Goal: Transaction & Acquisition: Purchase product/service

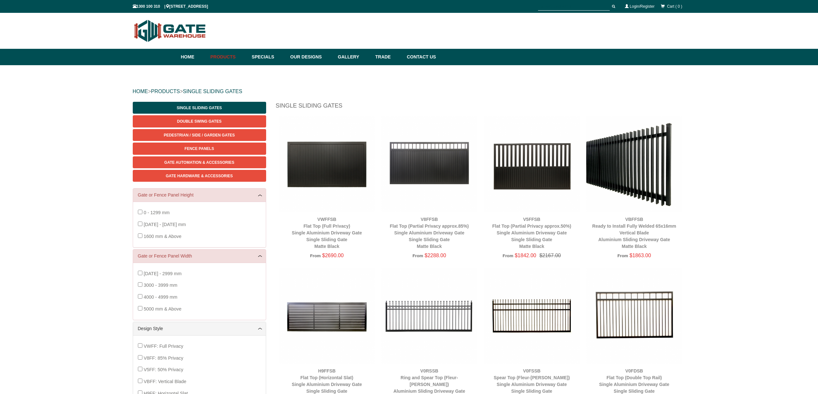
scroll to position [16, 0]
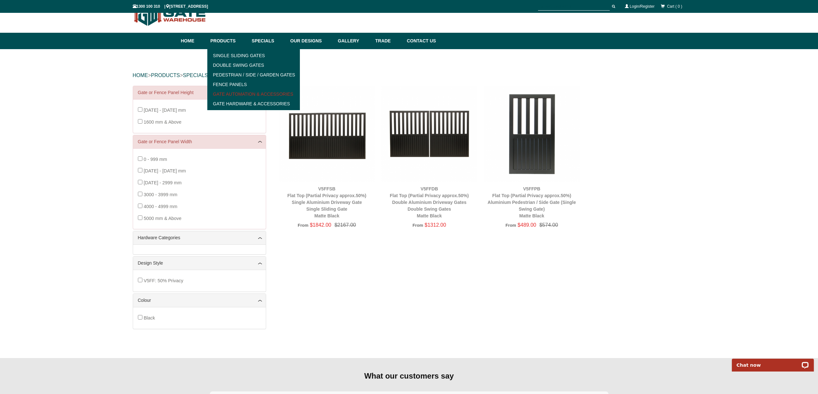
click at [242, 95] on link "Gate Automation & Accessories" at bounding box center [253, 94] width 89 height 10
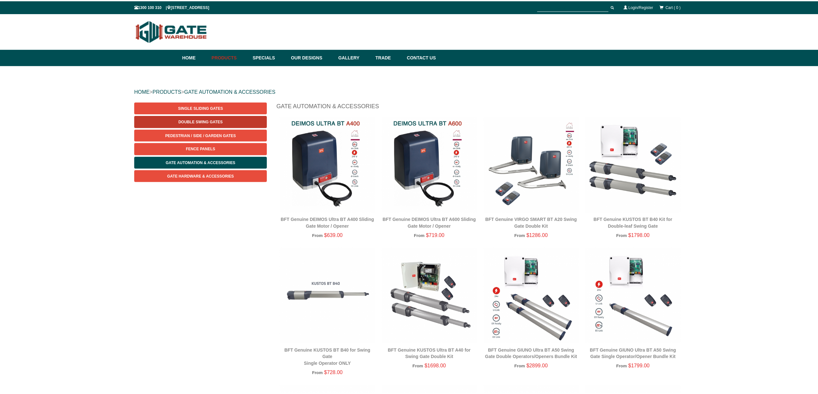
scroll to position [16, 0]
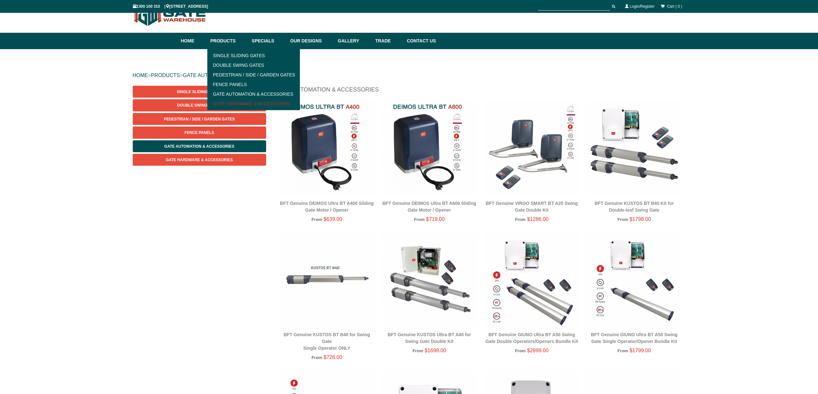
click at [228, 104] on link "Gate Hardware & Accessories" at bounding box center [253, 104] width 89 height 10
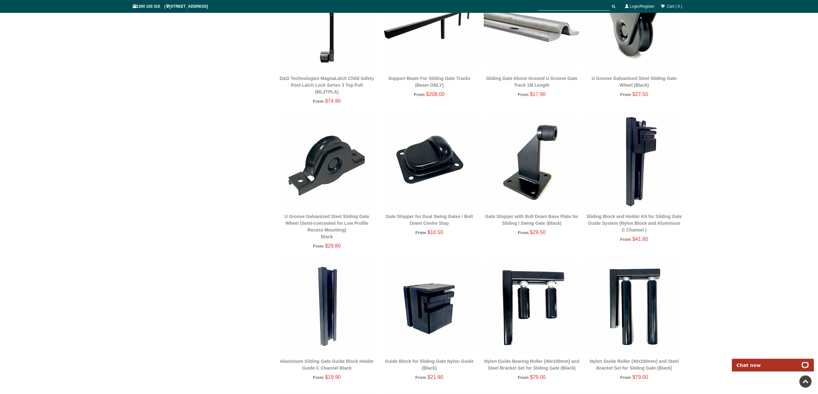
scroll to position [551, 0]
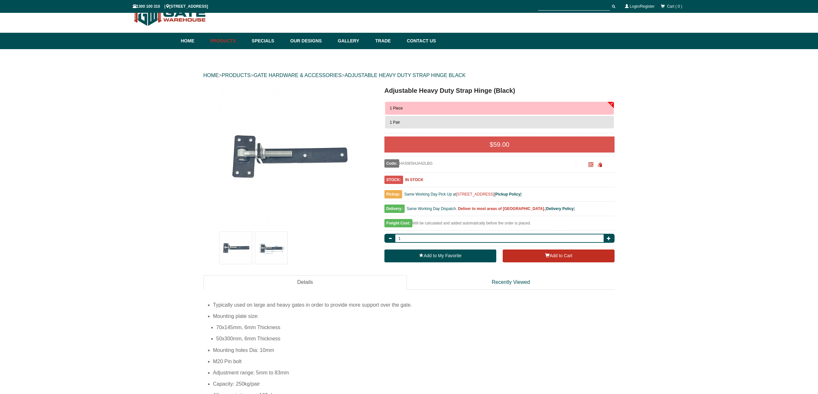
scroll to position [16, 0]
click at [398, 120] on button "1 Pair" at bounding box center [499, 122] width 229 height 13
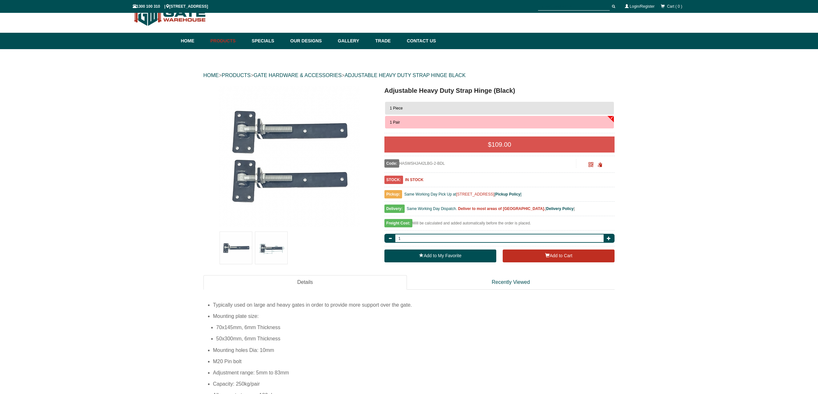
click at [406, 108] on button "1 Piece" at bounding box center [499, 108] width 229 height 13
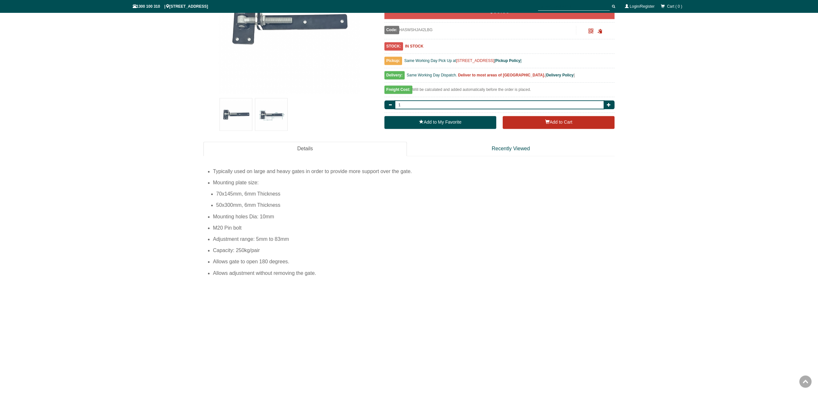
scroll to position [160, 0]
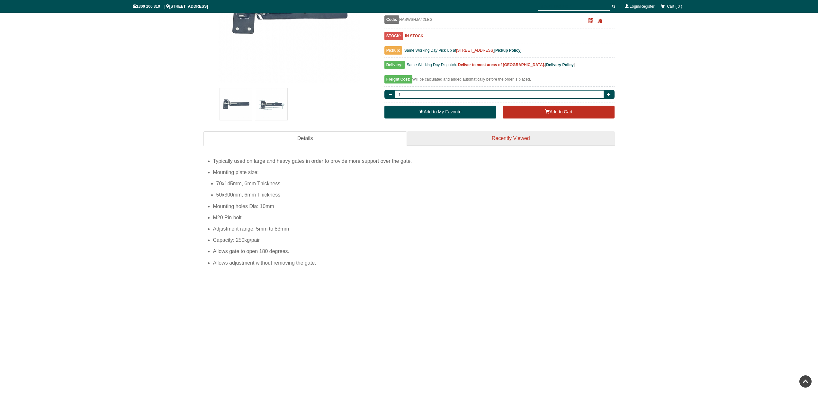
click at [469, 140] on link "Recently Viewed" at bounding box center [511, 138] width 208 height 14
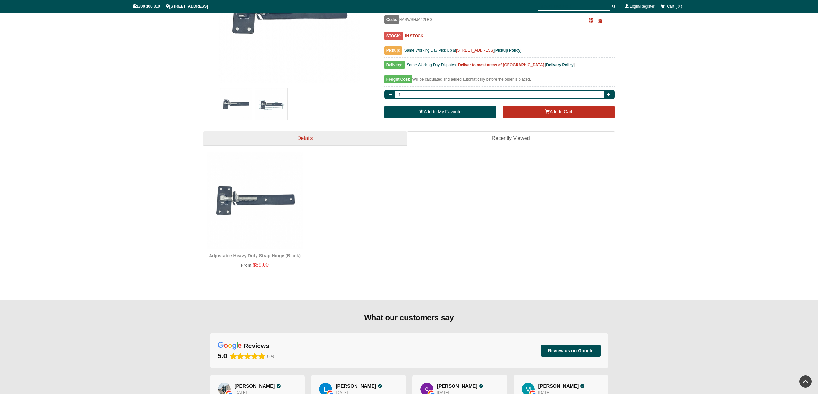
click at [360, 138] on link "Details" at bounding box center [304, 138] width 203 height 14
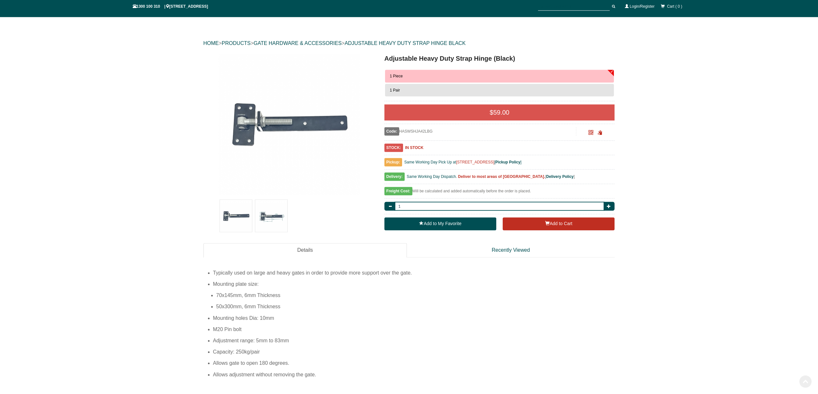
scroll to position [0, 0]
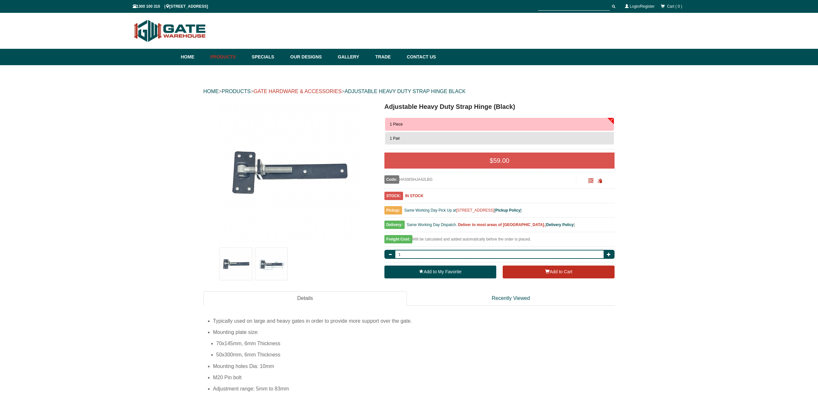
click at [339, 93] on link "GATE HARDWARE & ACCESSORIES" at bounding box center [297, 91] width 88 height 5
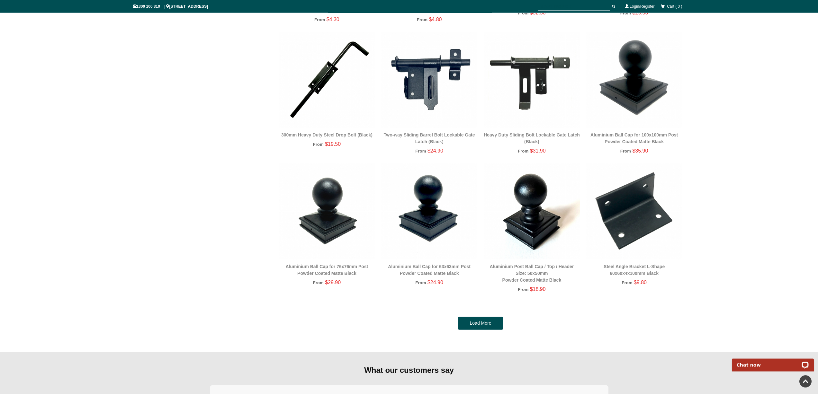
scroll to position [1239, 0]
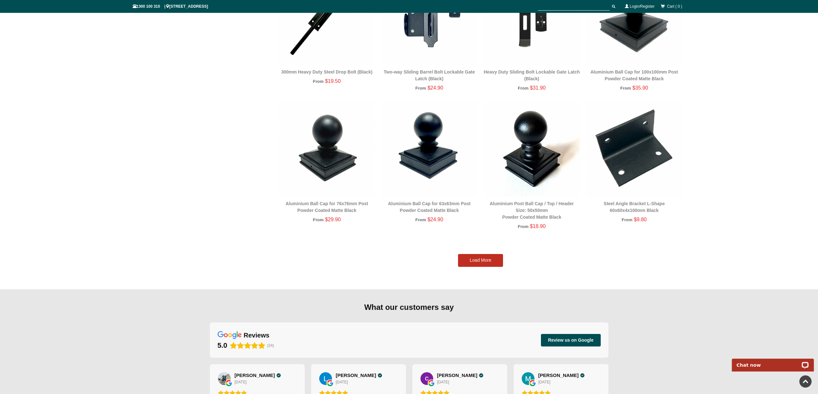
click at [475, 259] on link "Load More" at bounding box center [480, 260] width 45 height 13
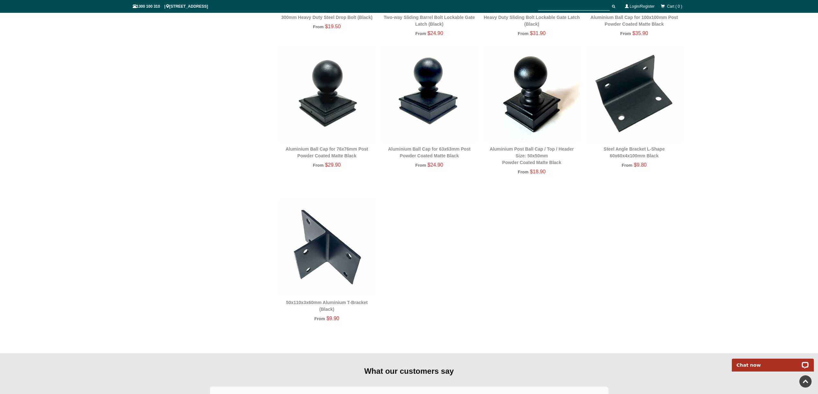
scroll to position [1229, 0]
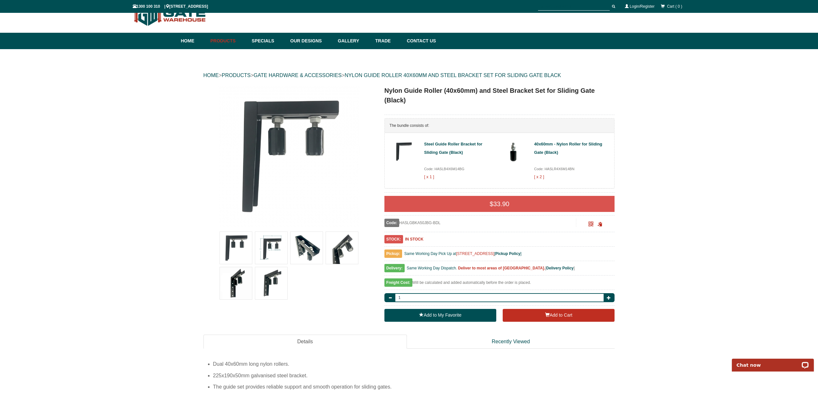
scroll to position [16, 0]
click at [313, 251] on img at bounding box center [306, 248] width 32 height 32
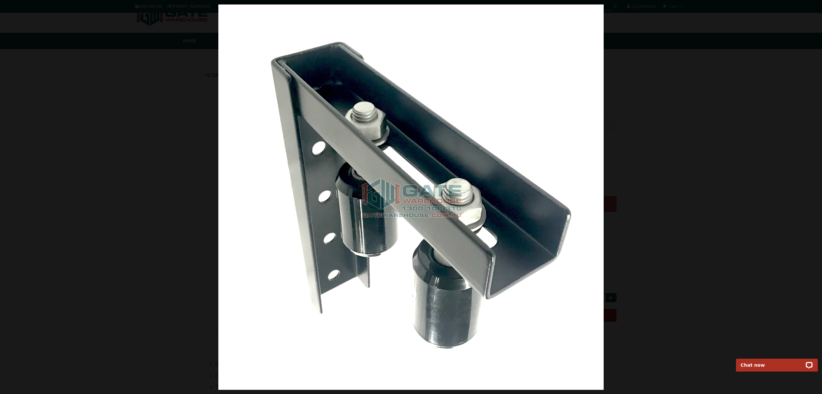
click at [762, 241] on div at bounding box center [411, 197] width 822 height 394
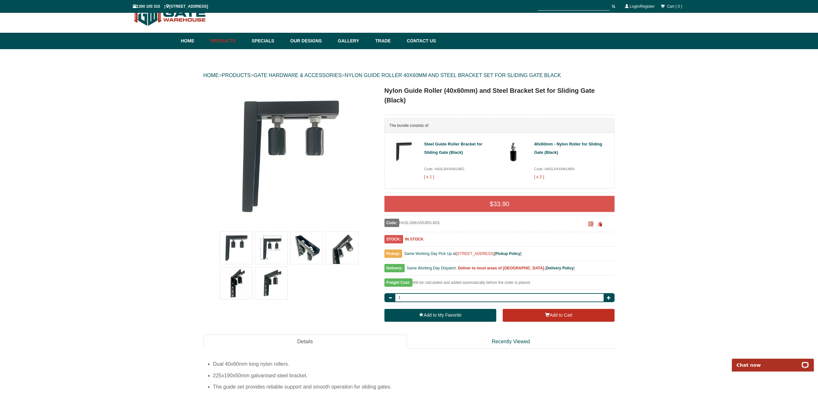
click at [342, 248] on img at bounding box center [342, 248] width 32 height 32
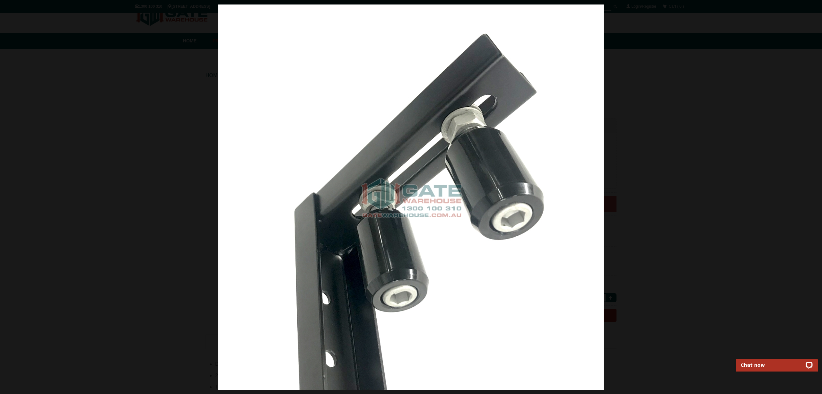
click at [445, 196] on img at bounding box center [410, 196] width 385 height 385
click at [815, 13] on span at bounding box center [813, 10] width 10 height 10
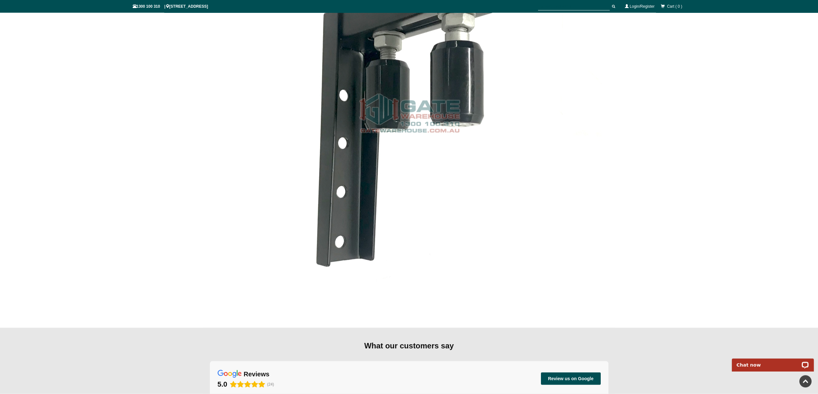
scroll to position [2306, 0]
